Goal: Information Seeking & Learning: Check status

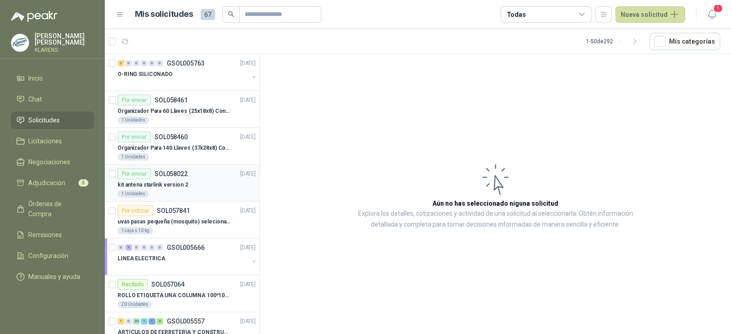
click at [195, 175] on div "Por enviar SOL058022 [DATE]" at bounding box center [187, 174] width 138 height 11
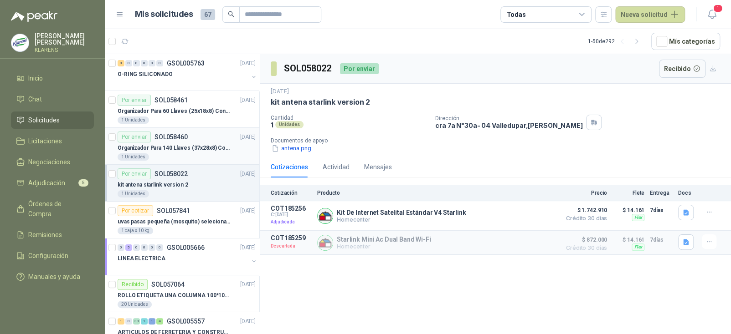
click at [194, 141] on div "Por enviar SOL058460 [DATE]" at bounding box center [187, 137] width 138 height 11
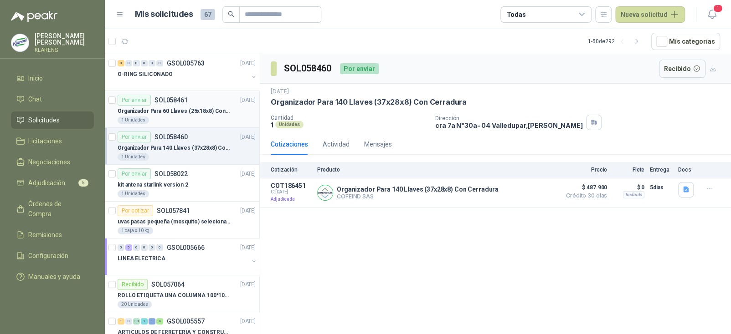
click at [189, 104] on div "Por enviar SOL058461 [DATE]" at bounding box center [187, 100] width 138 height 11
click at [200, 145] on p "Organizador Para 140 Llaves (37x28x8) Con Cerradura" at bounding box center [174, 148] width 113 height 9
click at [193, 64] on p "GSOL005763" at bounding box center [186, 63] width 38 height 6
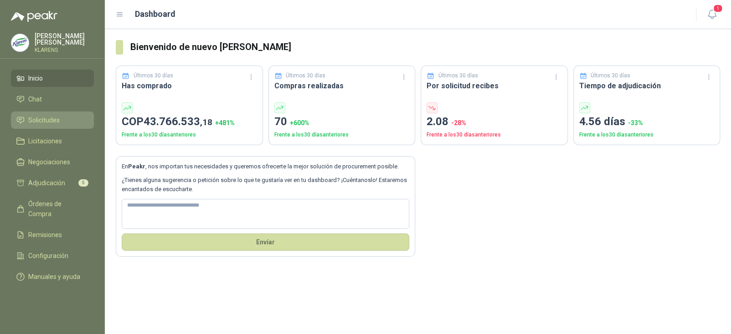
click at [49, 120] on span "Solicitudes" at bounding box center [43, 120] width 31 height 10
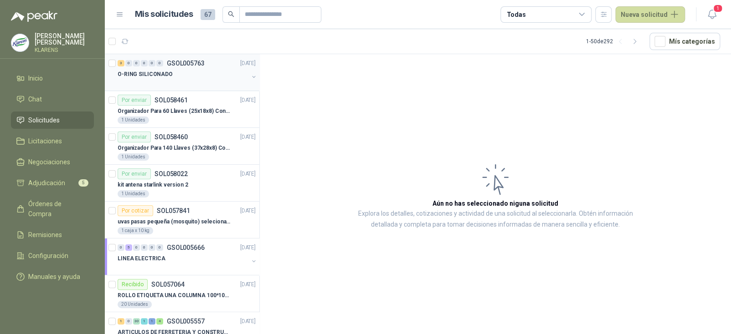
click at [190, 78] on div "O-RING SILICONADO" at bounding box center [183, 74] width 131 height 11
